Goal: Information Seeking & Learning: Compare options

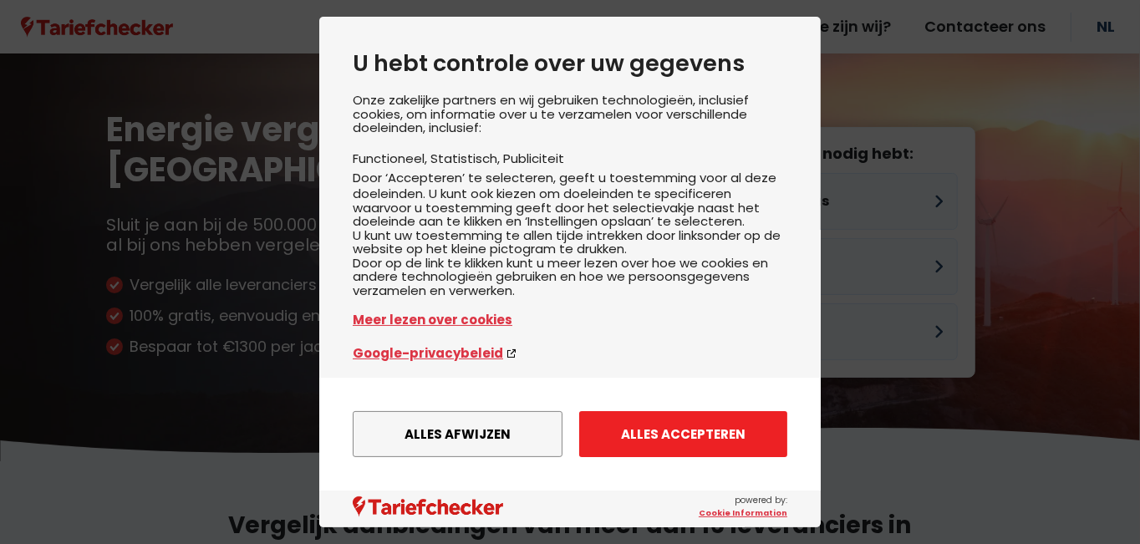
click at [717, 436] on button "Alles accepteren" at bounding box center [683, 434] width 208 height 46
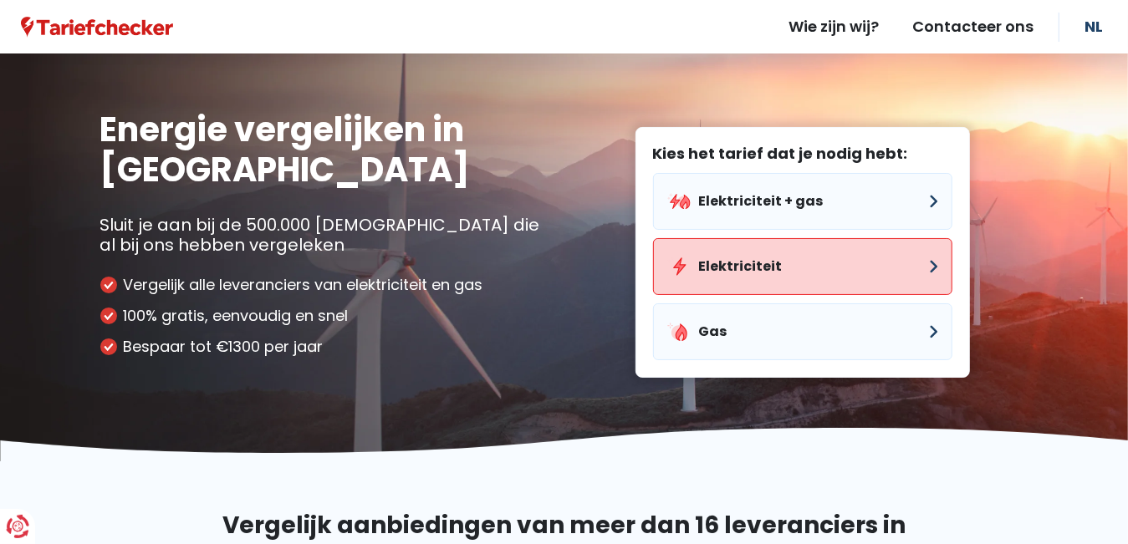
click at [925, 263] on button "Elektriciteit" at bounding box center [802, 266] width 299 height 57
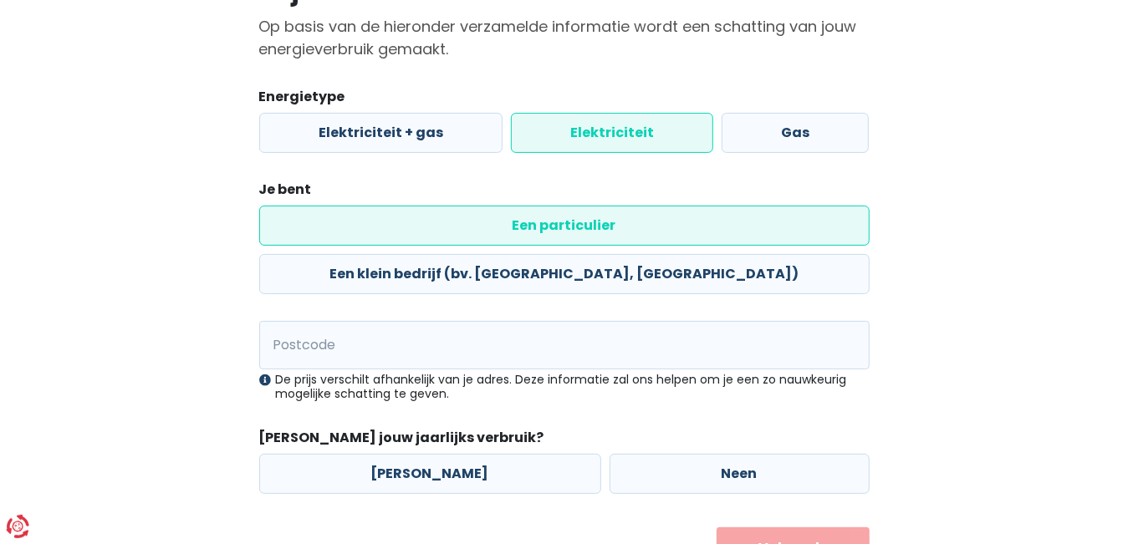
scroll to position [167, 0]
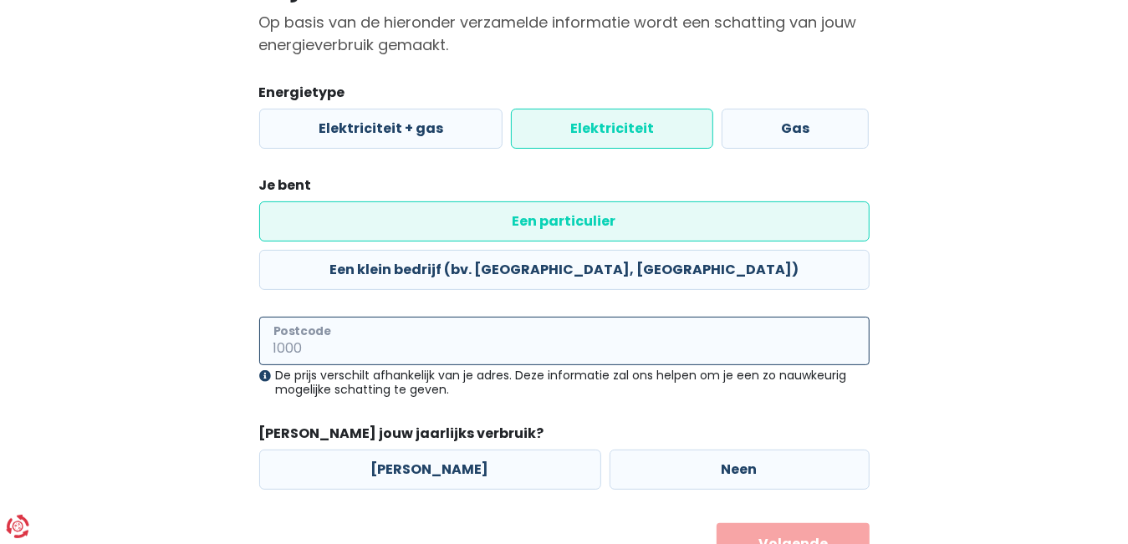
click at [385, 317] on input "Postcode" at bounding box center [564, 341] width 610 height 48
type input "3640"
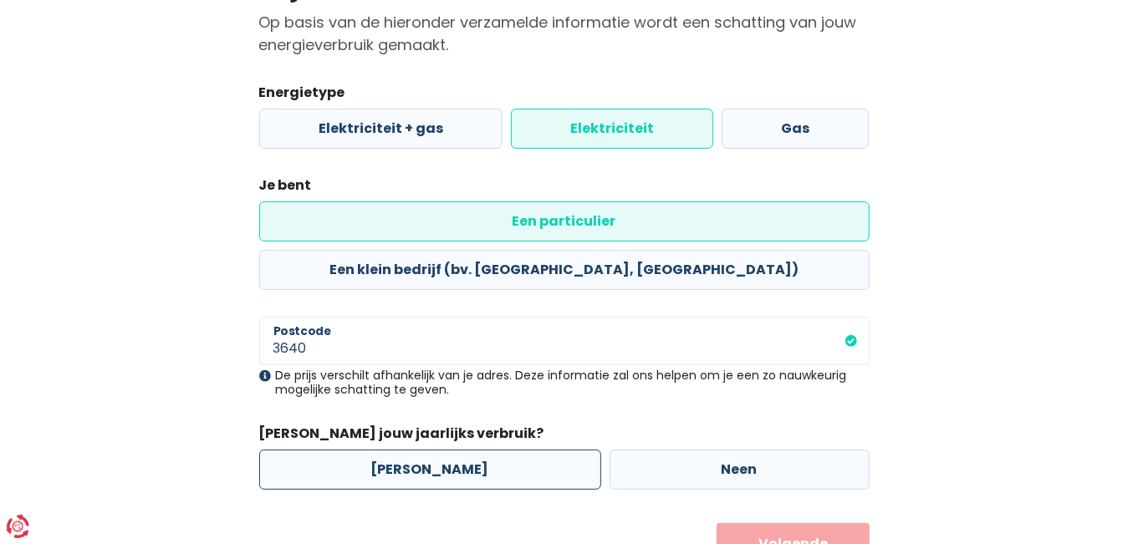
drag, startPoint x: 412, startPoint y: 420, endPoint x: 495, endPoint y: 411, distance: 83.3
click at [416, 450] on label "[PERSON_NAME]" at bounding box center [430, 470] width 342 height 40
click at [416, 450] on input "[PERSON_NAME]" at bounding box center [430, 470] width 342 height 40
radio input "true"
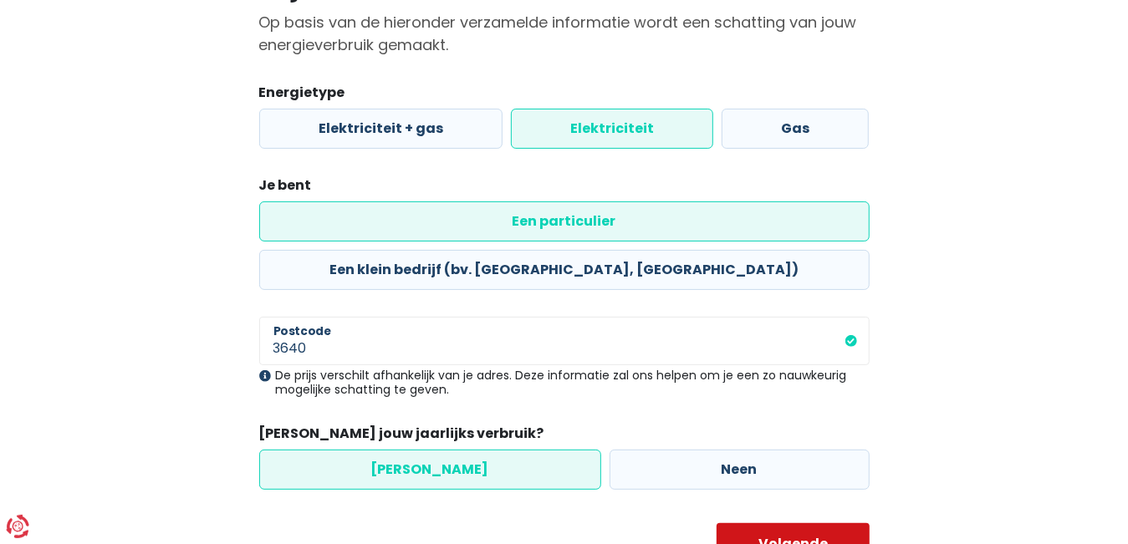
click at [800, 523] on button "Volgende" at bounding box center [792, 544] width 153 height 42
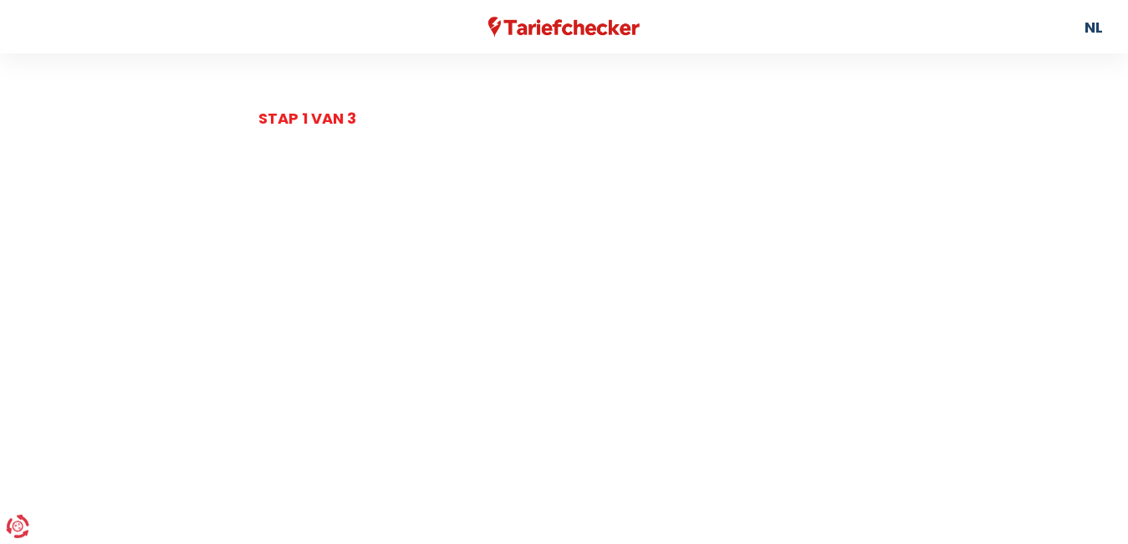
select select
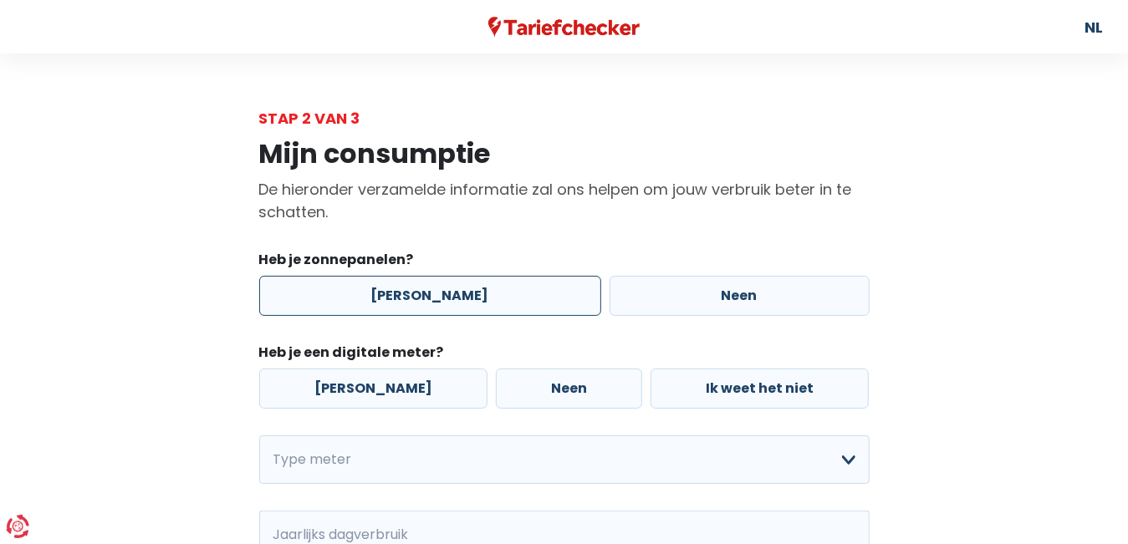
click at [413, 298] on label "[PERSON_NAME]" at bounding box center [430, 296] width 342 height 40
click at [413, 298] on input "[PERSON_NAME]" at bounding box center [430, 296] width 342 height 40
radio input "true"
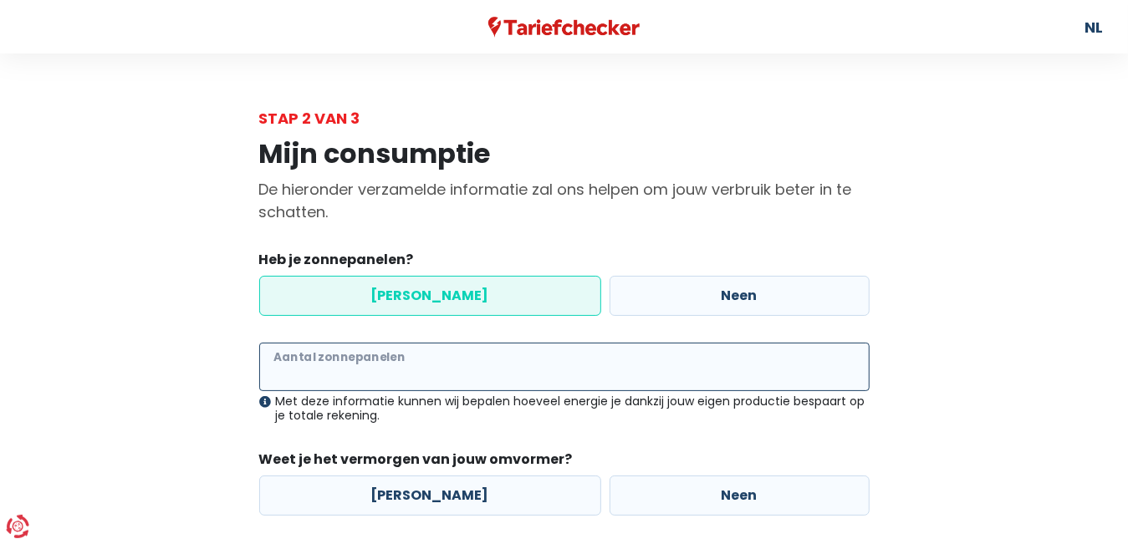
click at [431, 365] on input "Aantal zonnepanelen" at bounding box center [564, 367] width 610 height 48
type input "30"
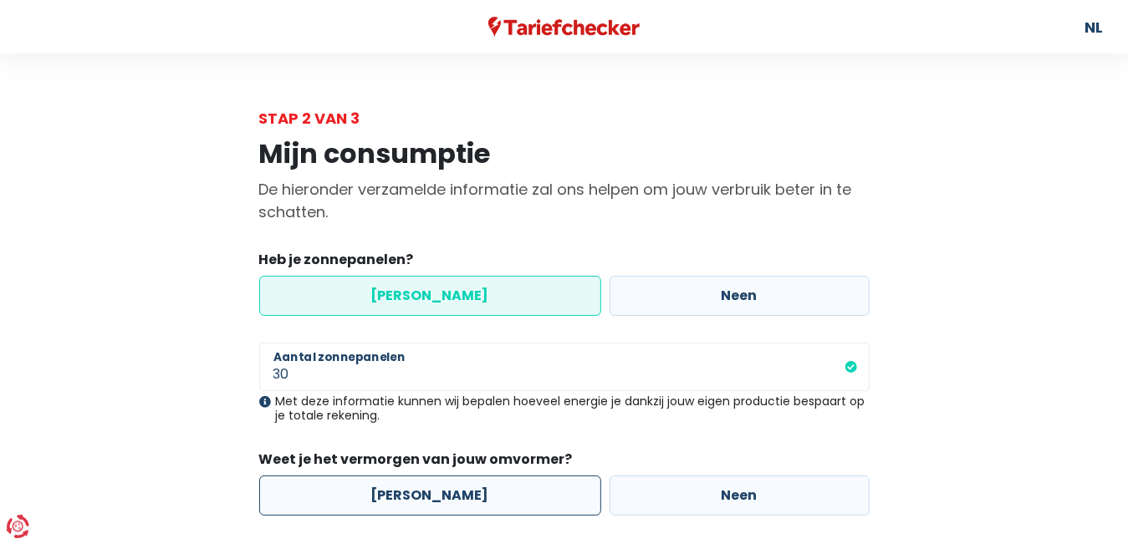
click at [436, 497] on label "[PERSON_NAME]" at bounding box center [430, 496] width 342 height 40
click at [436, 497] on input "[PERSON_NAME]" at bounding box center [430, 496] width 342 height 40
radio input "true"
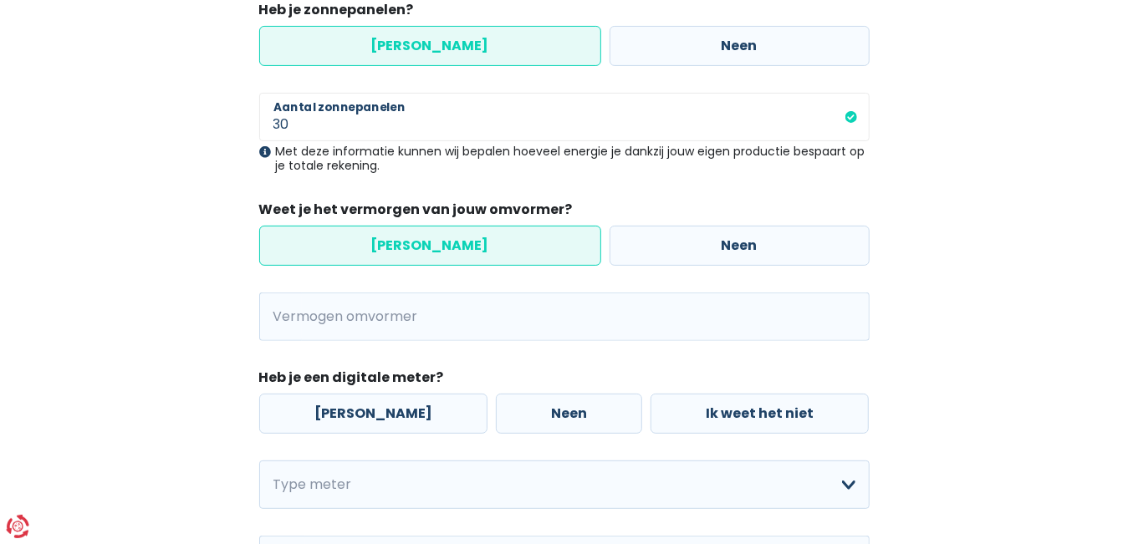
scroll to position [251, 0]
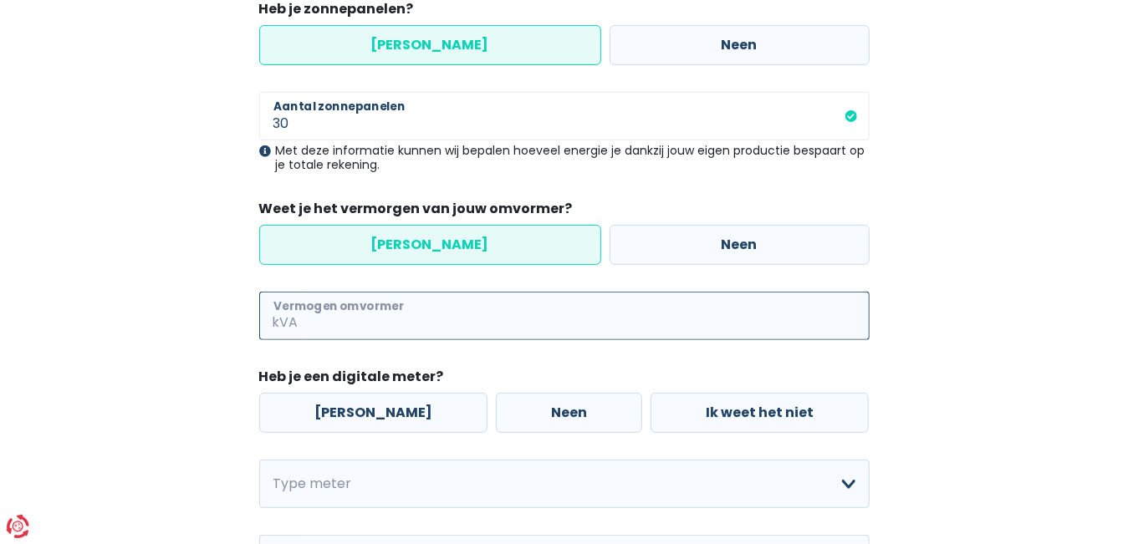
click at [466, 317] on input "Vermogen omvormer" at bounding box center [586, 316] width 568 height 48
type input "6"
type input "68"
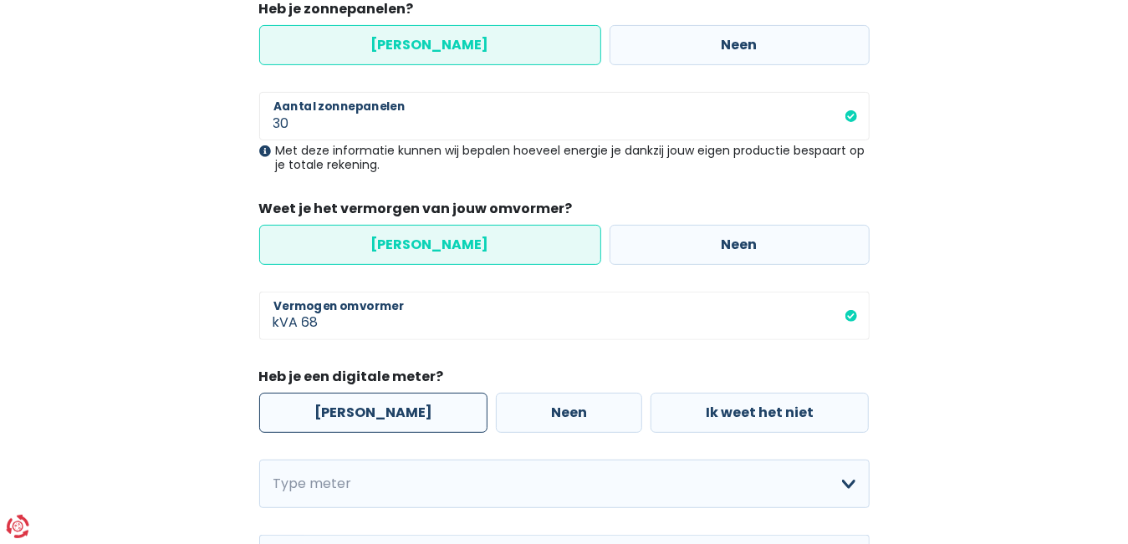
click at [362, 420] on label "[PERSON_NAME]" at bounding box center [373, 413] width 228 height 40
click at [362, 420] on input "[PERSON_NAME]" at bounding box center [373, 413] width 228 height 40
radio input "true"
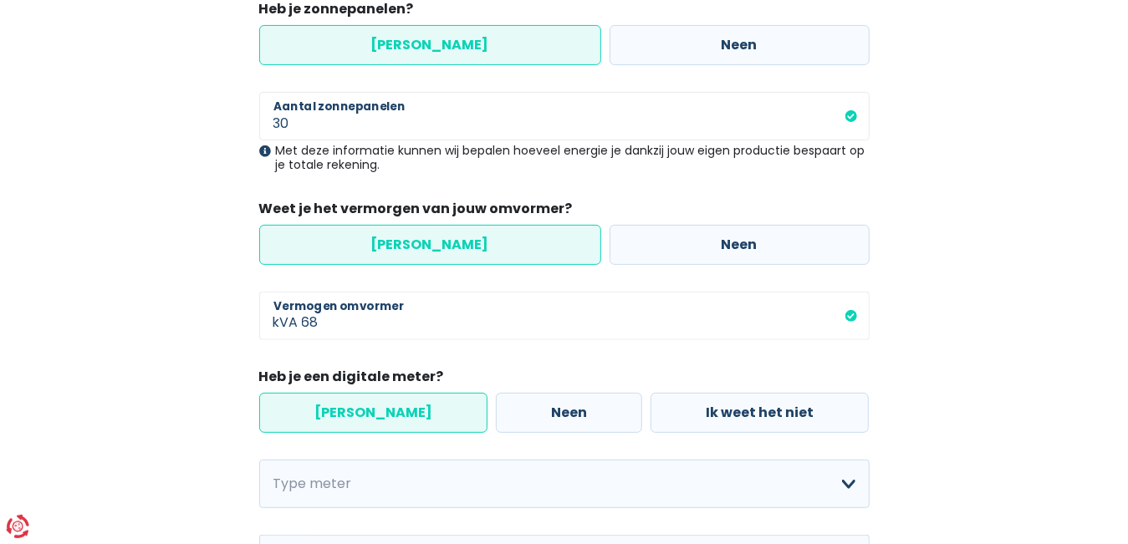
click at [354, 415] on label "[PERSON_NAME]" at bounding box center [373, 413] width 228 height 40
click at [354, 415] on input "[PERSON_NAME]" at bounding box center [373, 413] width 228 height 40
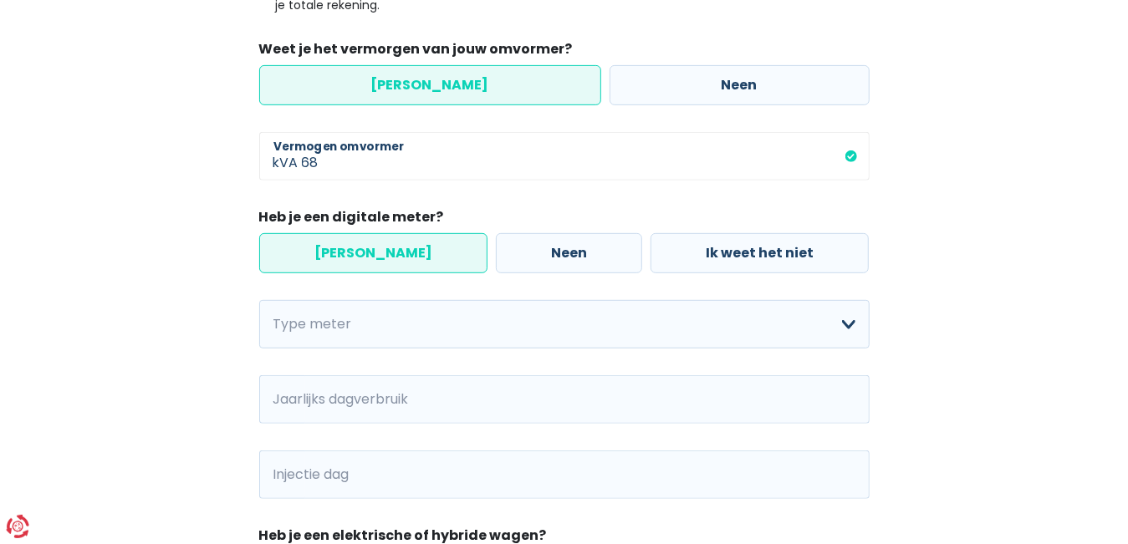
scroll to position [334, 0]
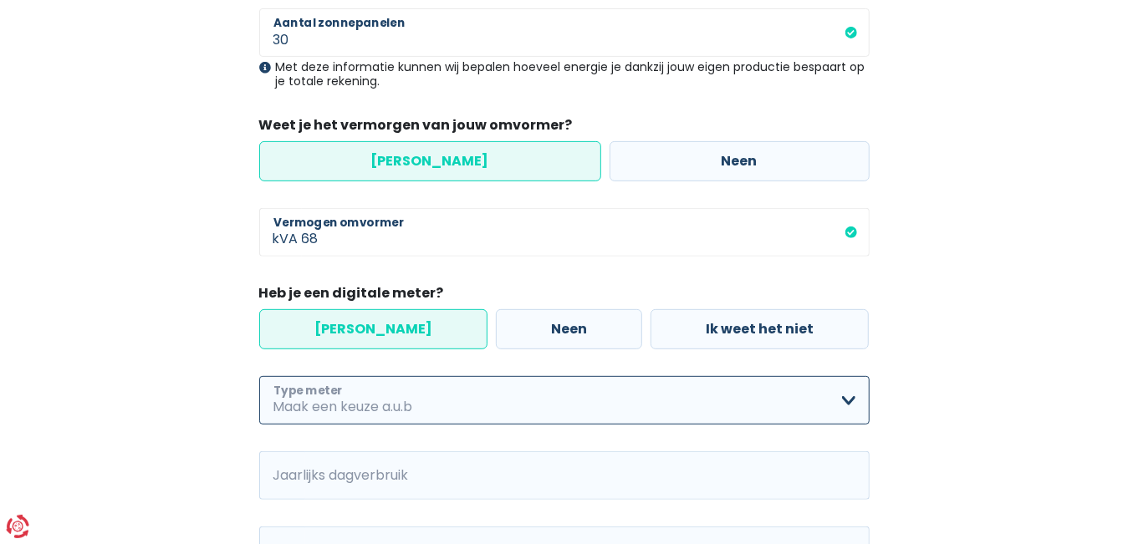
click at [848, 400] on select "Enkelvoudig Tweevoudig Enkelvoudig + uitsluitend nachttarief Tweevoudig + uitsl…" at bounding box center [564, 400] width 610 height 48
select select "day_single_rate"
click at [259, 376] on select "Enkelvoudig Tweevoudig Enkelvoudig + uitsluitend nachttarief Tweevoudig + uitsl…" at bounding box center [564, 400] width 610 height 48
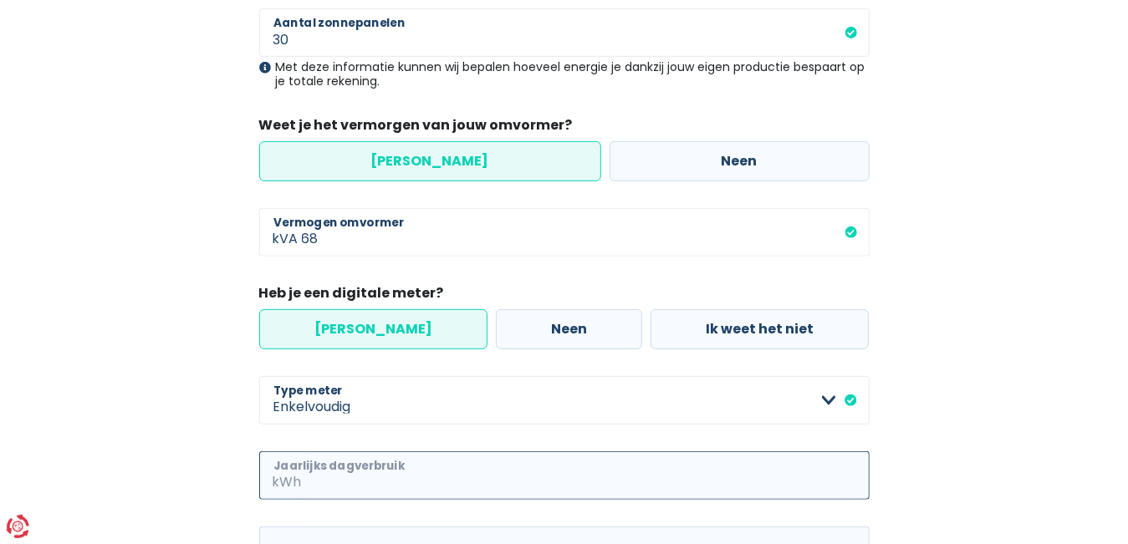
click at [441, 478] on input "Jaarlijks dagverbruik" at bounding box center [587, 475] width 564 height 48
click at [429, 471] on input "Jaarlijks dagverbruik" at bounding box center [587, 475] width 564 height 48
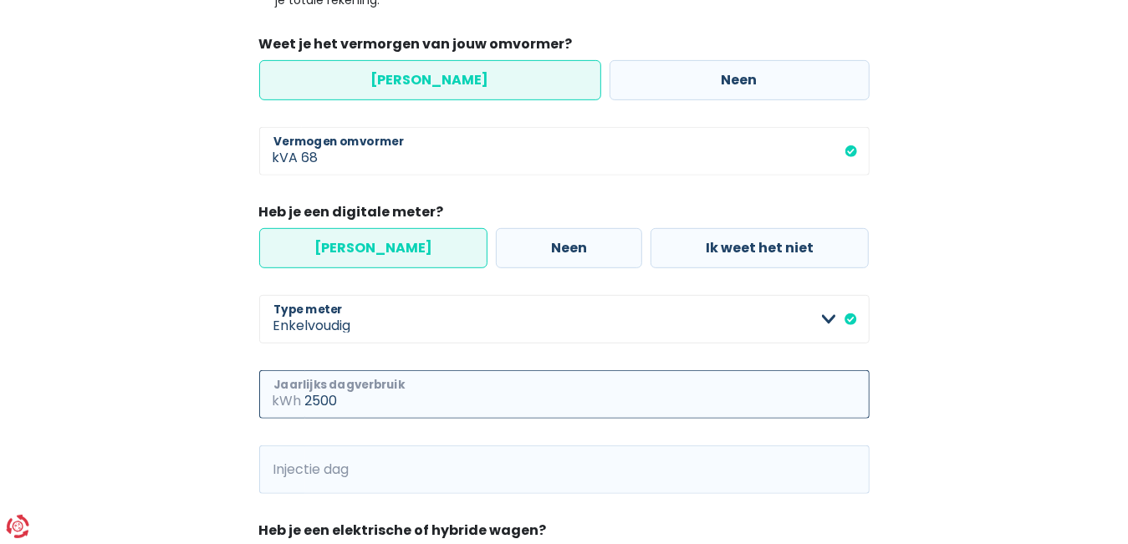
scroll to position [585, 0]
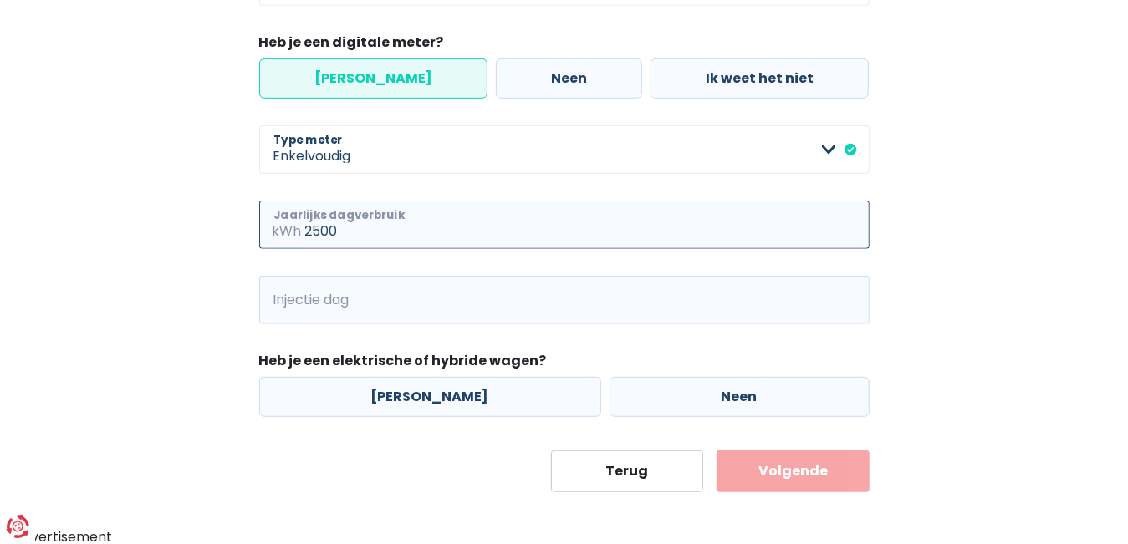
type input "2500"
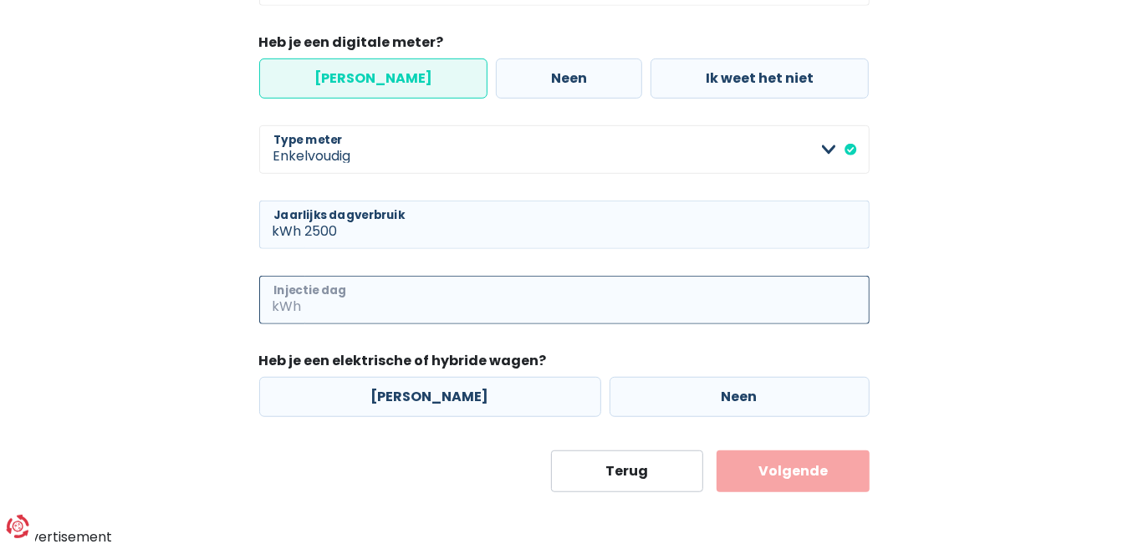
click at [359, 303] on input "Injectie dag" at bounding box center [587, 300] width 564 height 48
type input "3500"
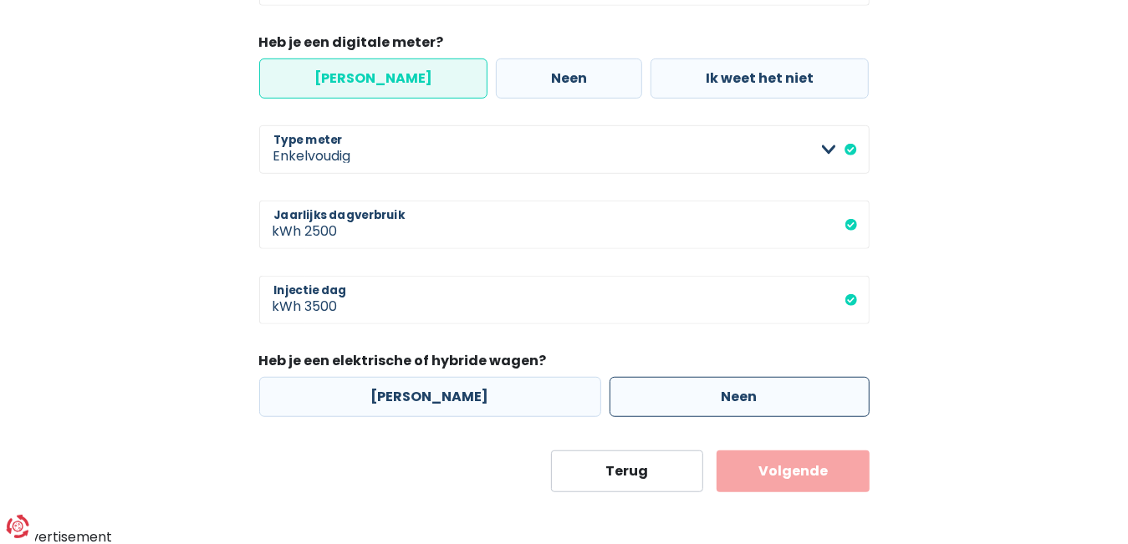
click at [714, 395] on label "Neen" at bounding box center [739, 397] width 260 height 40
click at [714, 395] on input "Neen" at bounding box center [739, 397] width 260 height 40
radio input "true"
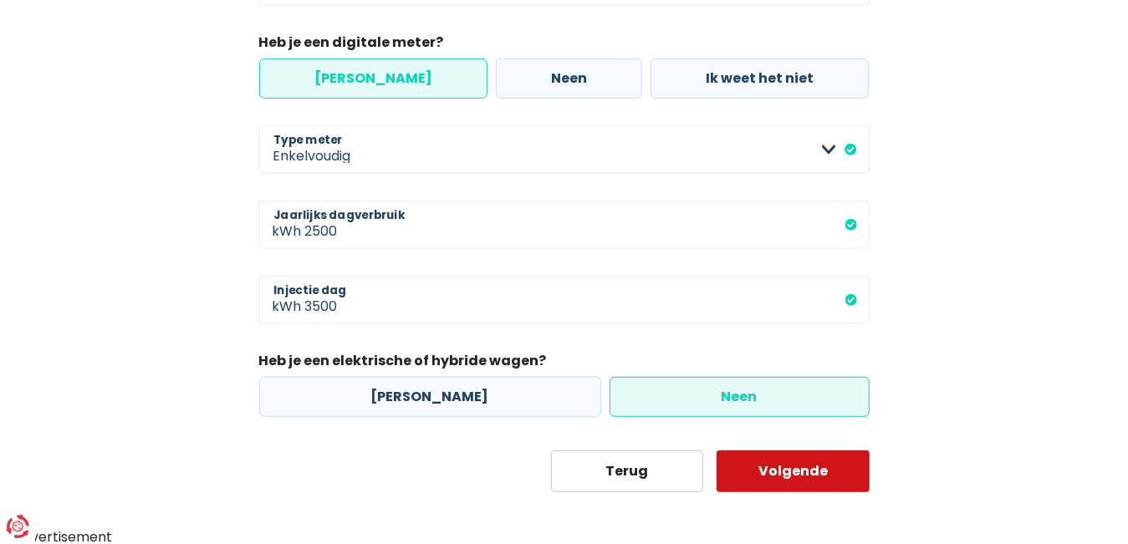
click at [788, 471] on button "Volgende" at bounding box center [792, 472] width 153 height 42
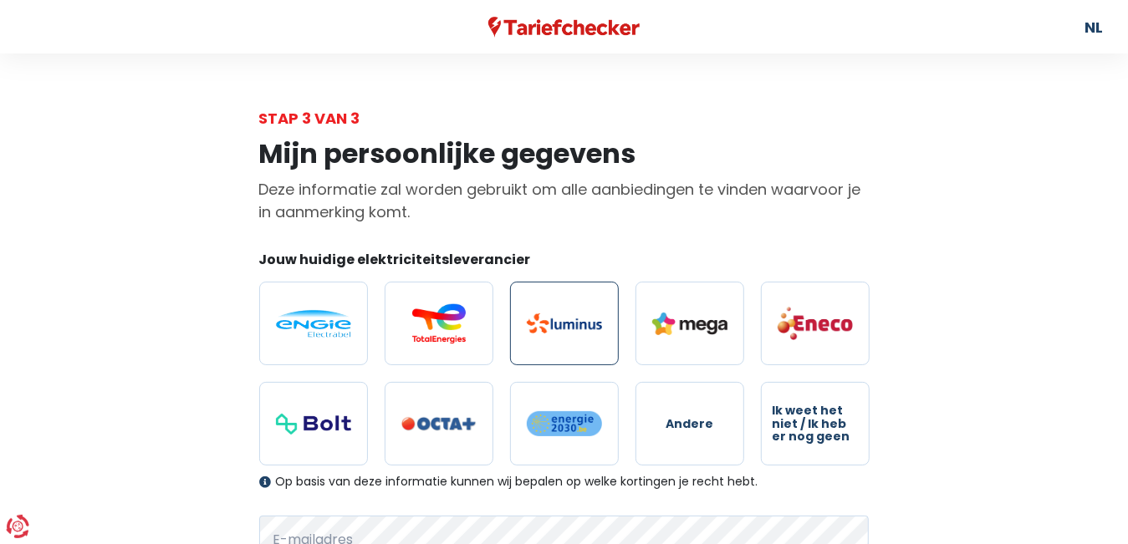
click at [571, 324] on img at bounding box center [564, 323] width 75 height 20
click at [571, 324] on input "radio" at bounding box center [564, 324] width 109 height 84
radio input "true"
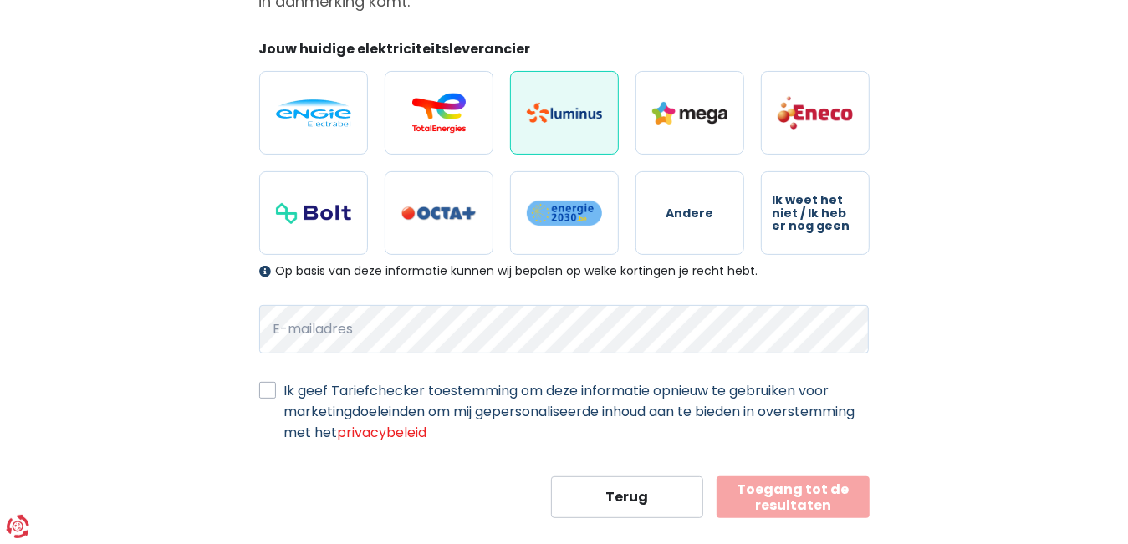
scroll to position [237, 0]
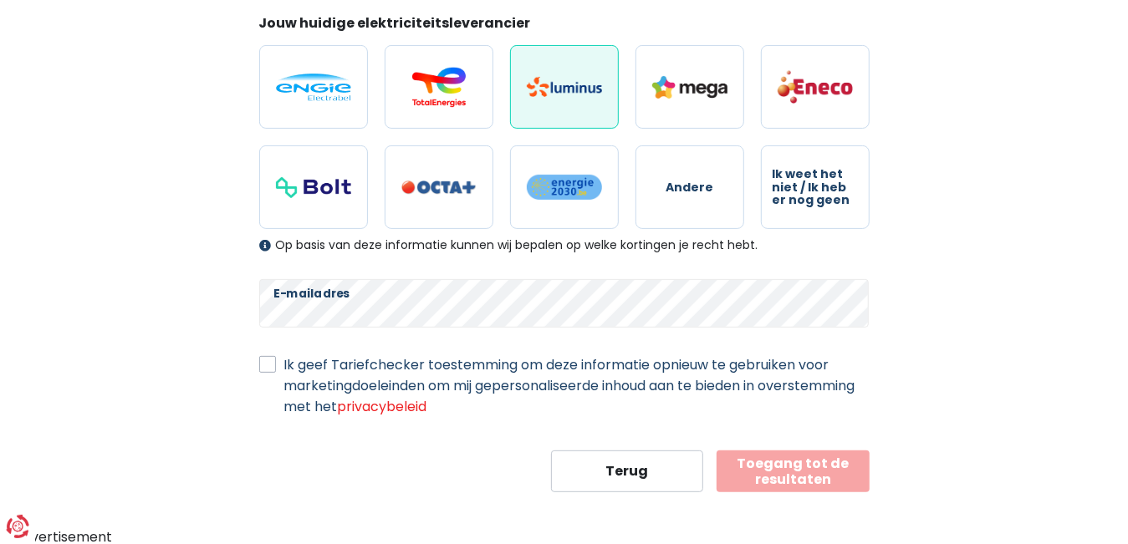
click at [818, 475] on button "Toegang tot de resultaten" at bounding box center [792, 472] width 153 height 42
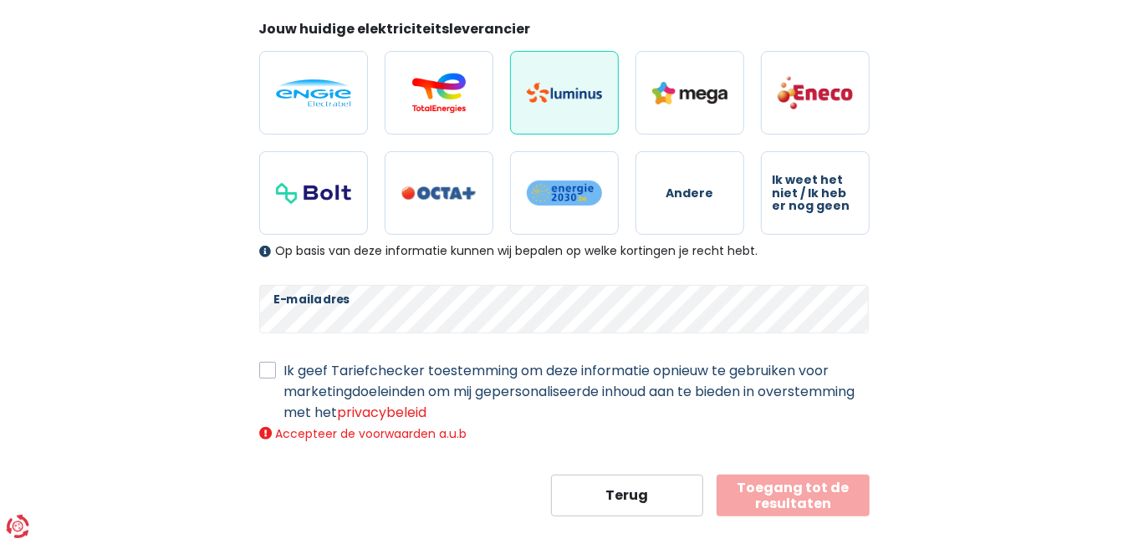
scroll to position [255, 0]
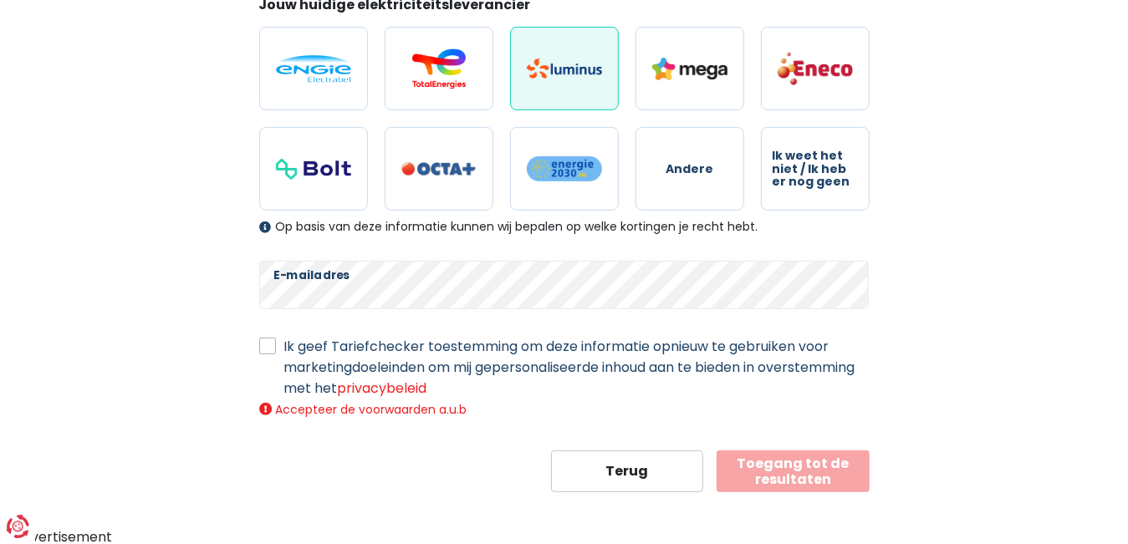
click at [284, 351] on label "Ik geef Tariefchecker toestemming om deze informatie opnieuw te gebruiken voor …" at bounding box center [576, 367] width 585 height 63
click at [267, 351] on input "Ik geef Tariefchecker toestemming om deze informatie opnieuw te gebruiken voor …" at bounding box center [267, 344] width 17 height 17
checkbox input "true"
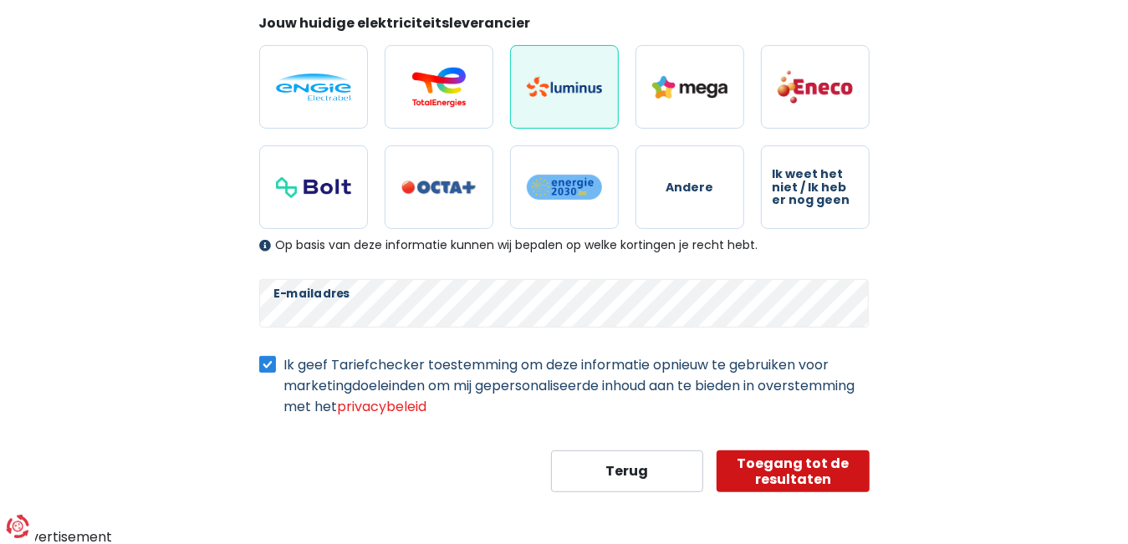
click at [831, 475] on button "Toegang tot de resultaten" at bounding box center [792, 472] width 153 height 42
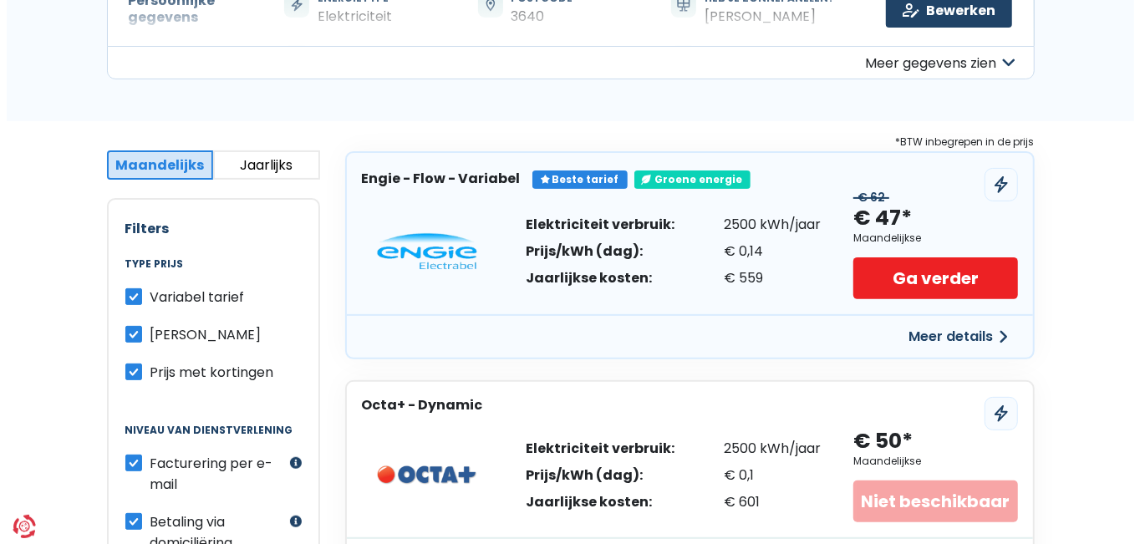
scroll to position [167, 0]
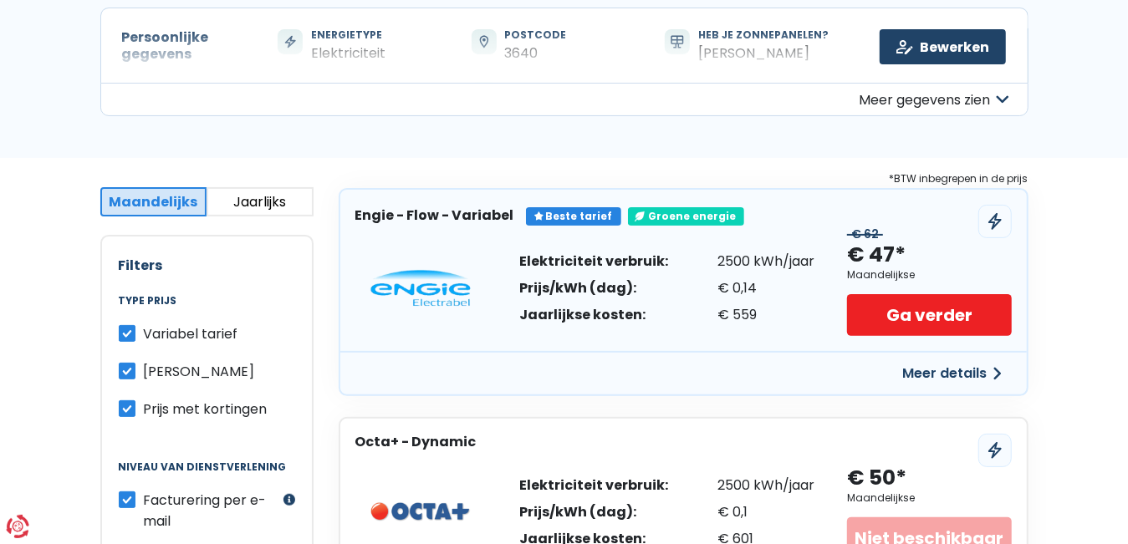
click at [996, 222] on icon at bounding box center [995, 221] width 12 height 15
click at [993, 369] on button "Meer details" at bounding box center [952, 374] width 119 height 30
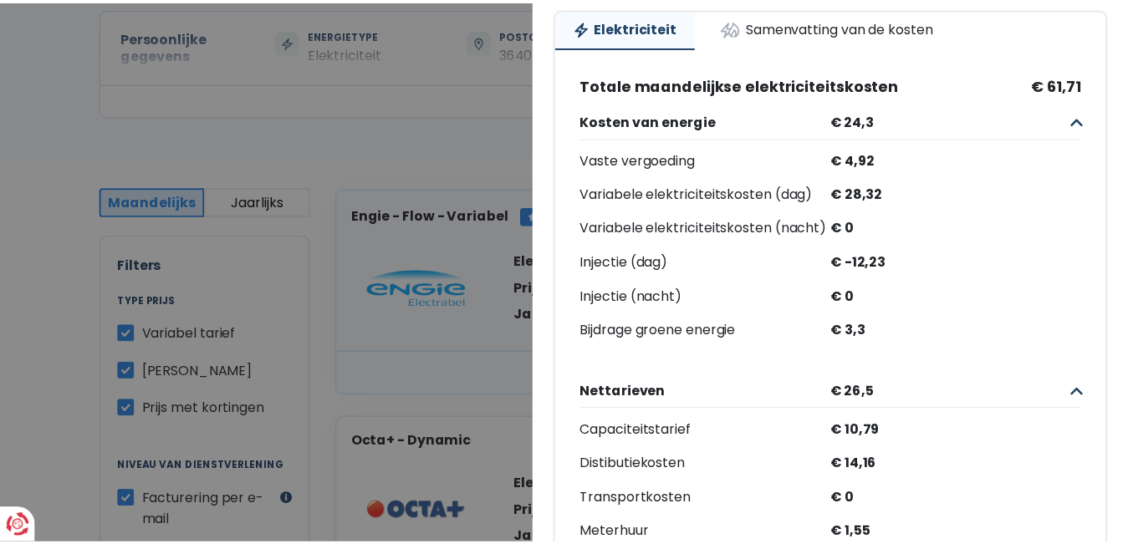
scroll to position [255, 0]
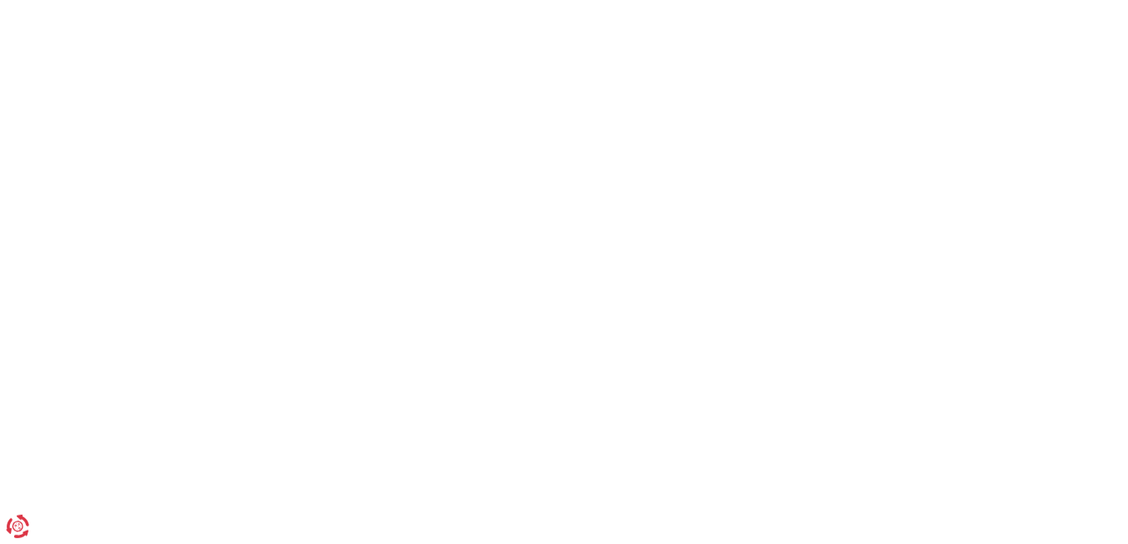
scroll to position [237, 0]
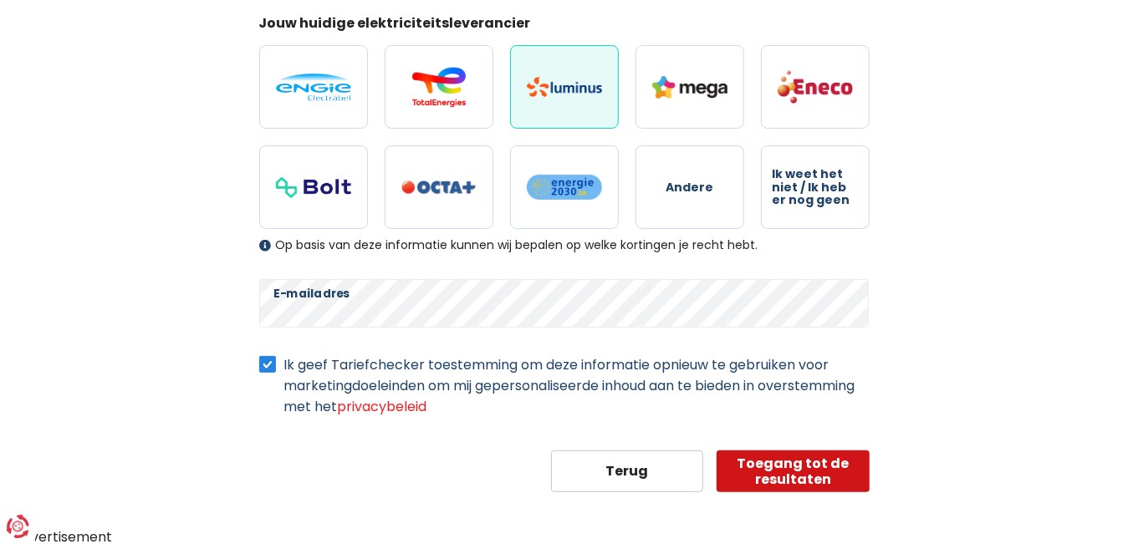
click at [809, 474] on button "Toegang tot de resultaten" at bounding box center [792, 472] width 153 height 42
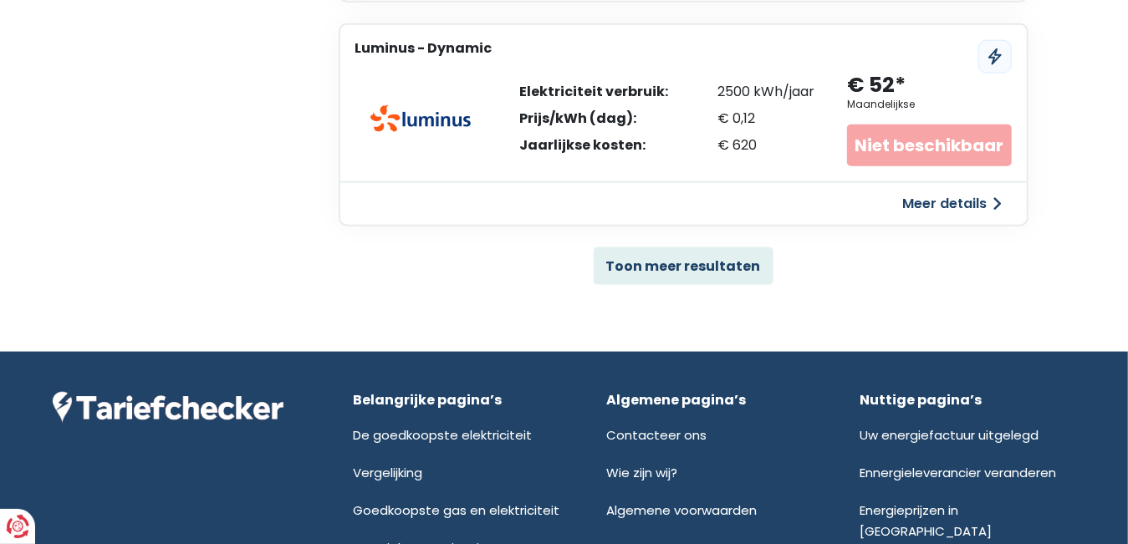
scroll to position [1170, 0]
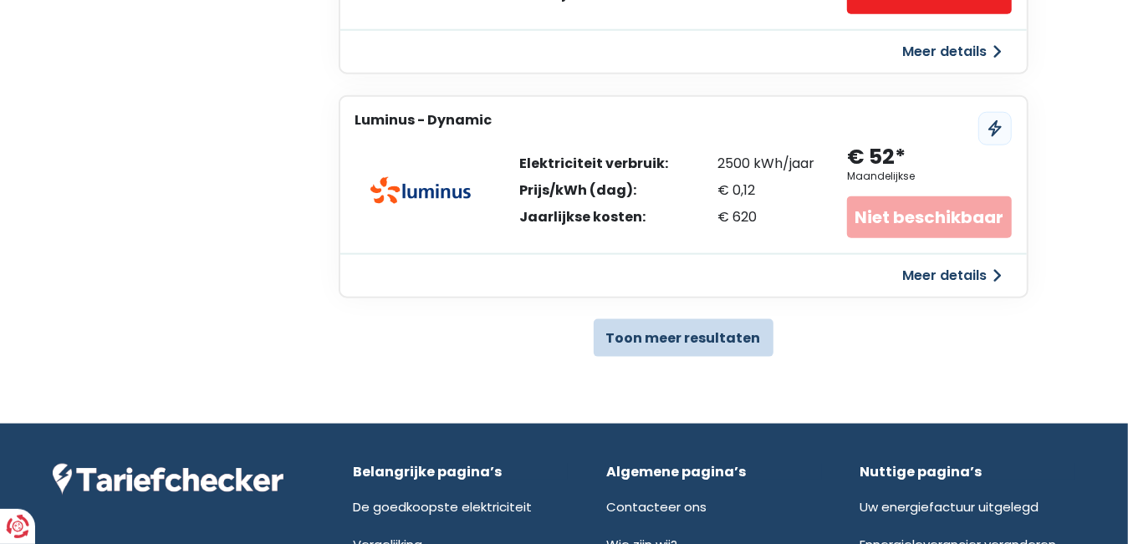
click at [649, 329] on button "Toon meer resultaten" at bounding box center [684, 338] width 180 height 38
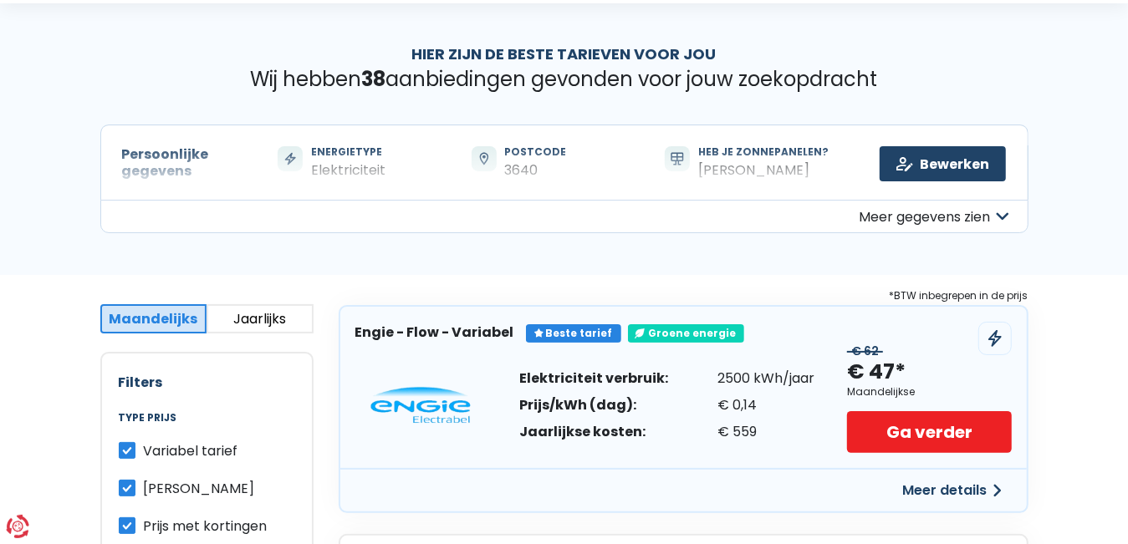
scroll to position [0, 0]
